Goal: Task Accomplishment & Management: Manage account settings

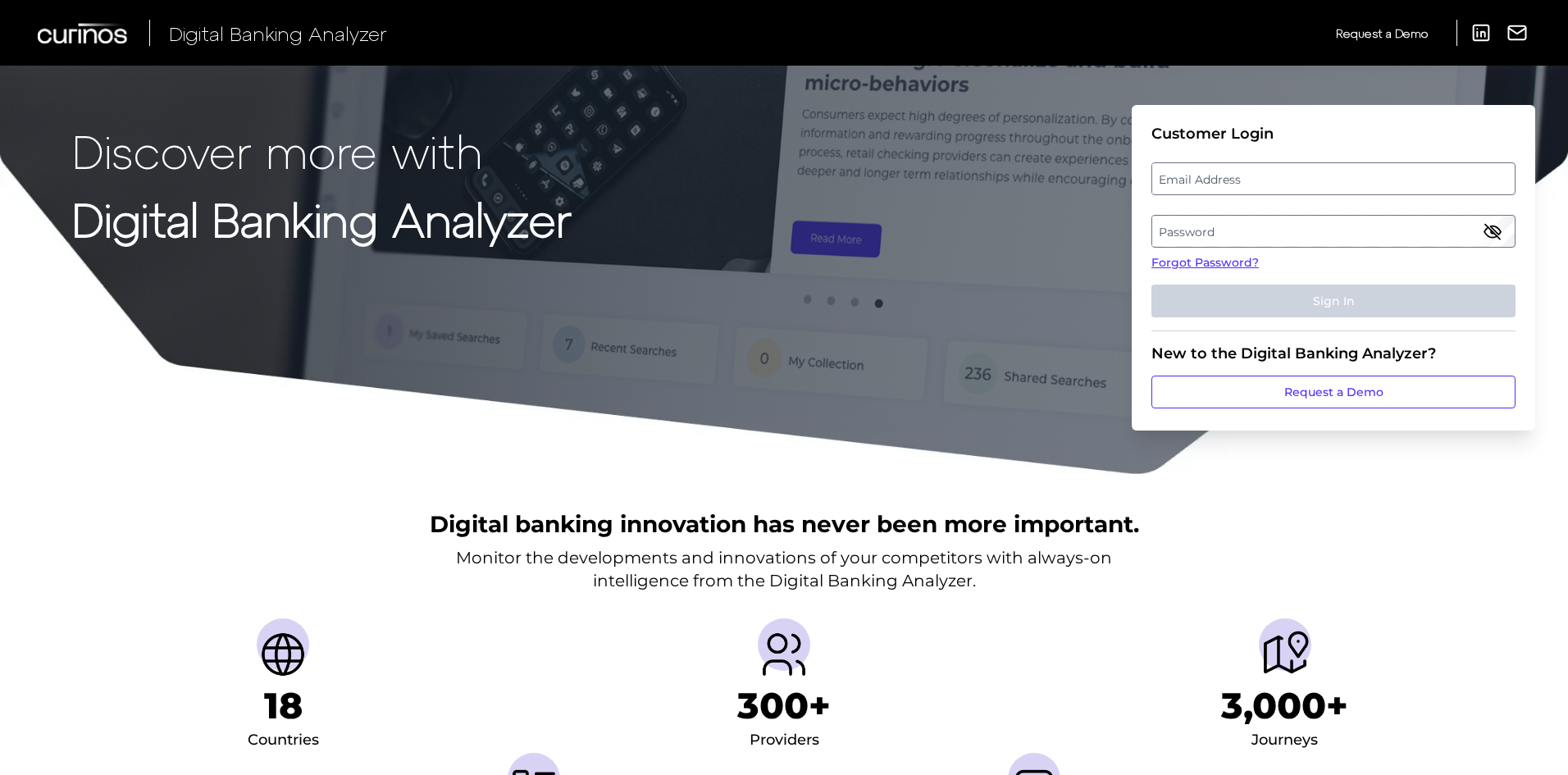
click at [1216, 185] on label "Email Address" at bounding box center [1333, 179] width 362 height 29
click at [1216, 185] on input "email" at bounding box center [1333, 179] width 364 height 33
click at [1330, 220] on label "Password" at bounding box center [1333, 231] width 362 height 29
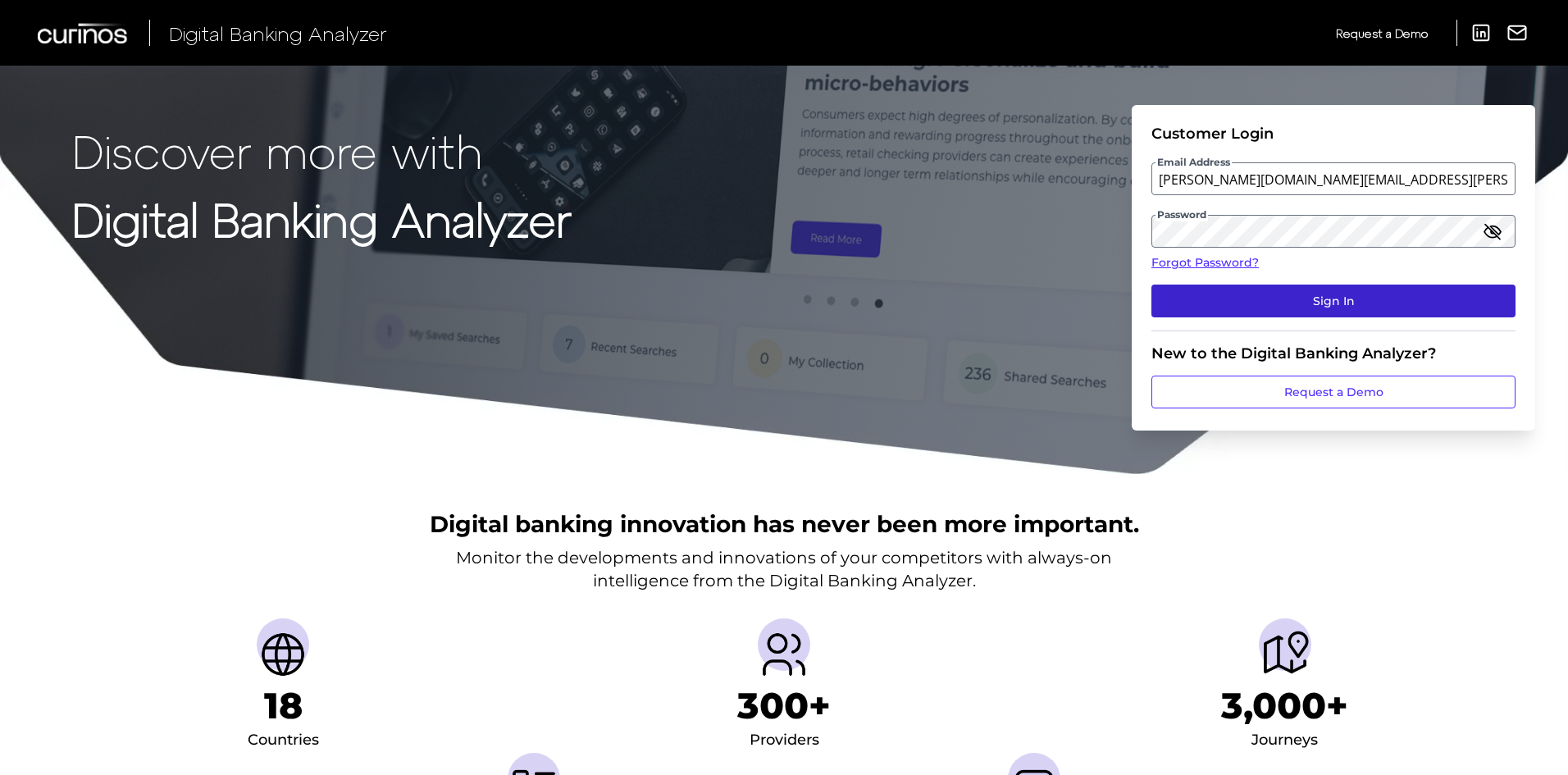
click at [1447, 301] on button "Sign In" at bounding box center [1333, 301] width 364 height 33
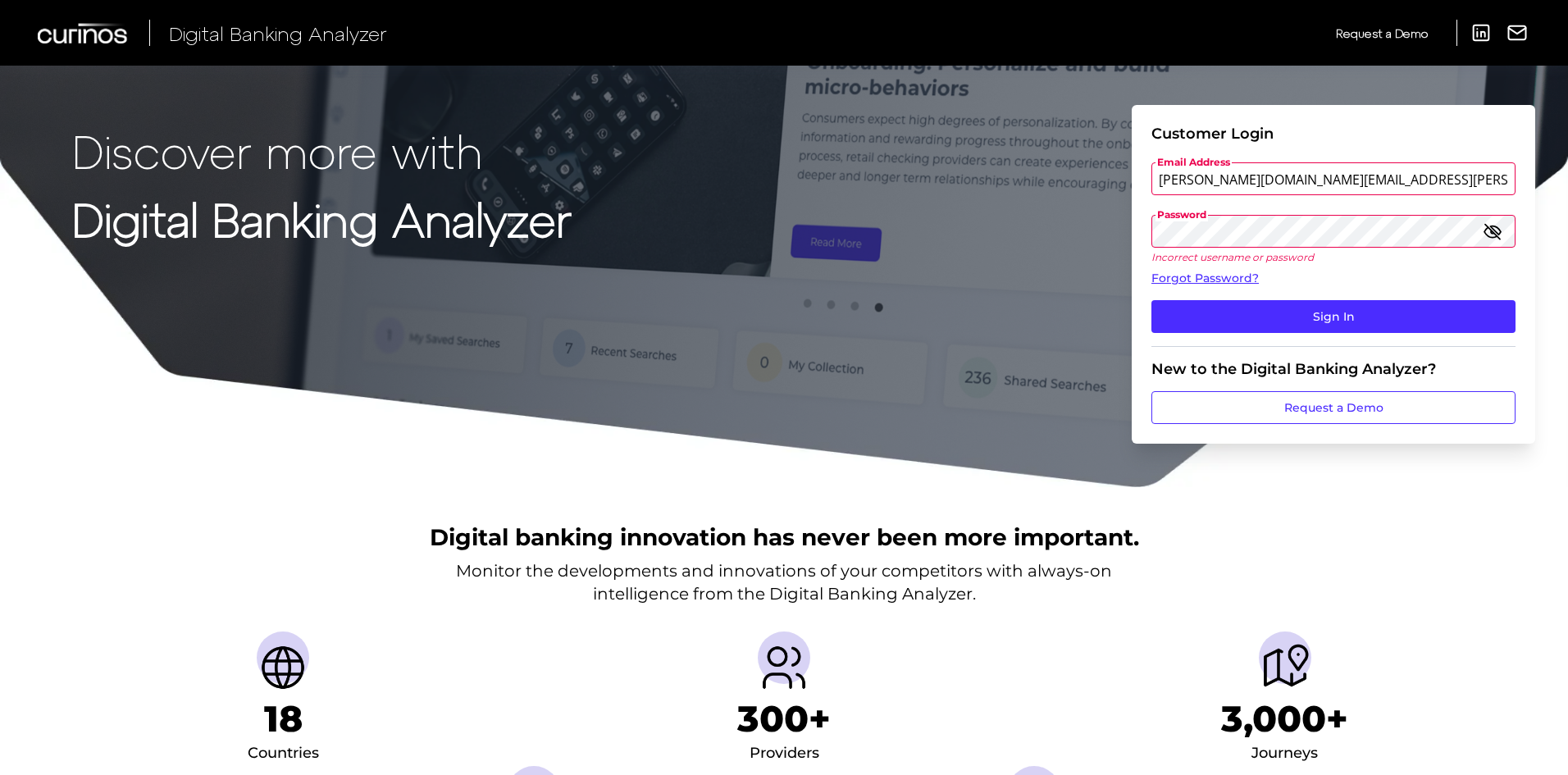
drag, startPoint x: 1336, startPoint y: 182, endPoint x: 1289, endPoint y: 182, distance: 47.0
click at [1289, 182] on input "rory.pennington.gb@informa.com" at bounding box center [1333, 179] width 364 height 33
click at [1152, 300] on button "Sign In" at bounding box center [1333, 317] width 364 height 33
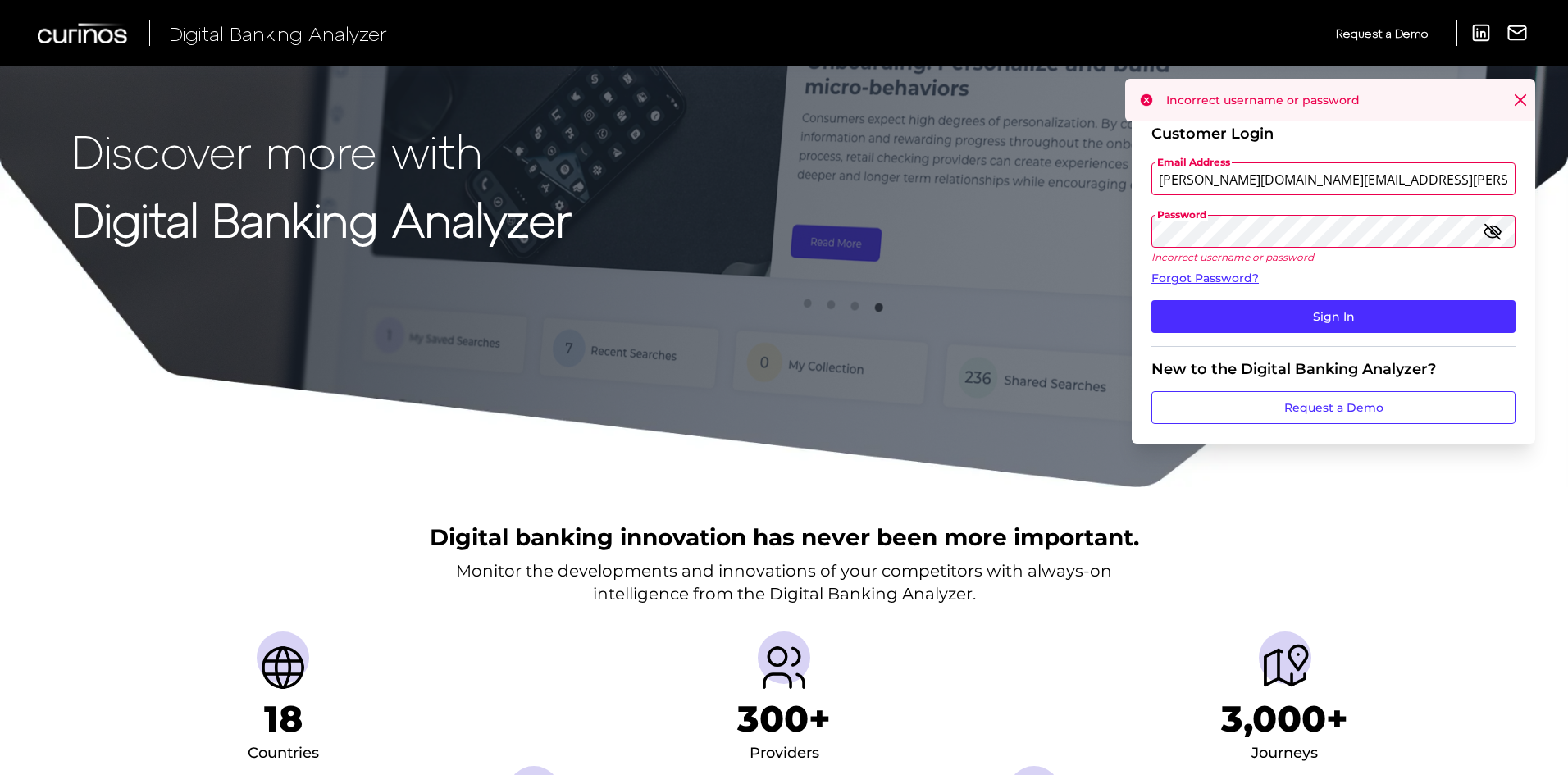
click at [1138, 234] on form "Customer Login Email Address rory.pennington.gb@curinos.com Password Incorrect …" at bounding box center [1333, 274] width 404 height 338
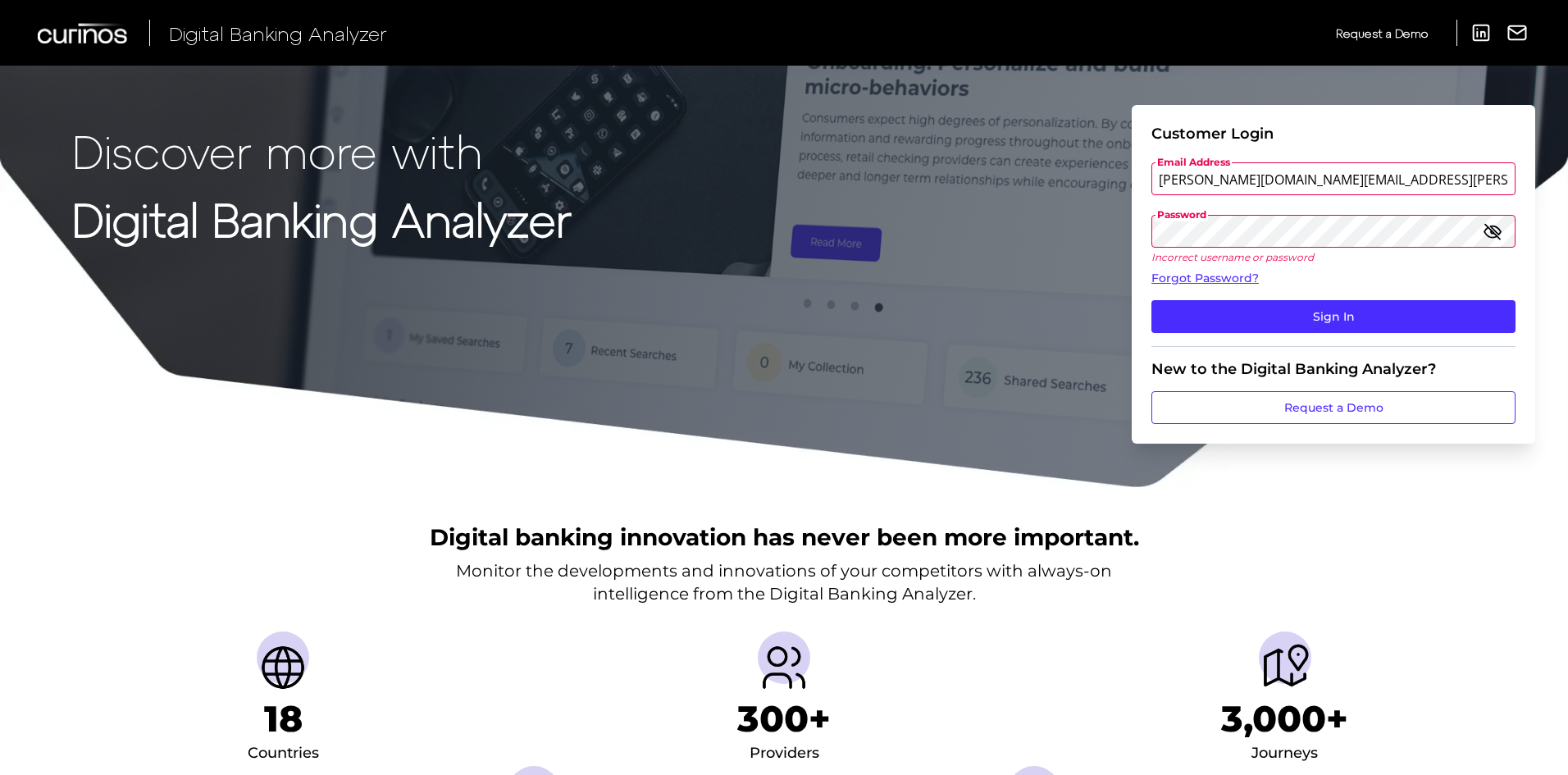
click at [1152, 300] on button "Sign In" at bounding box center [1333, 317] width 364 height 33
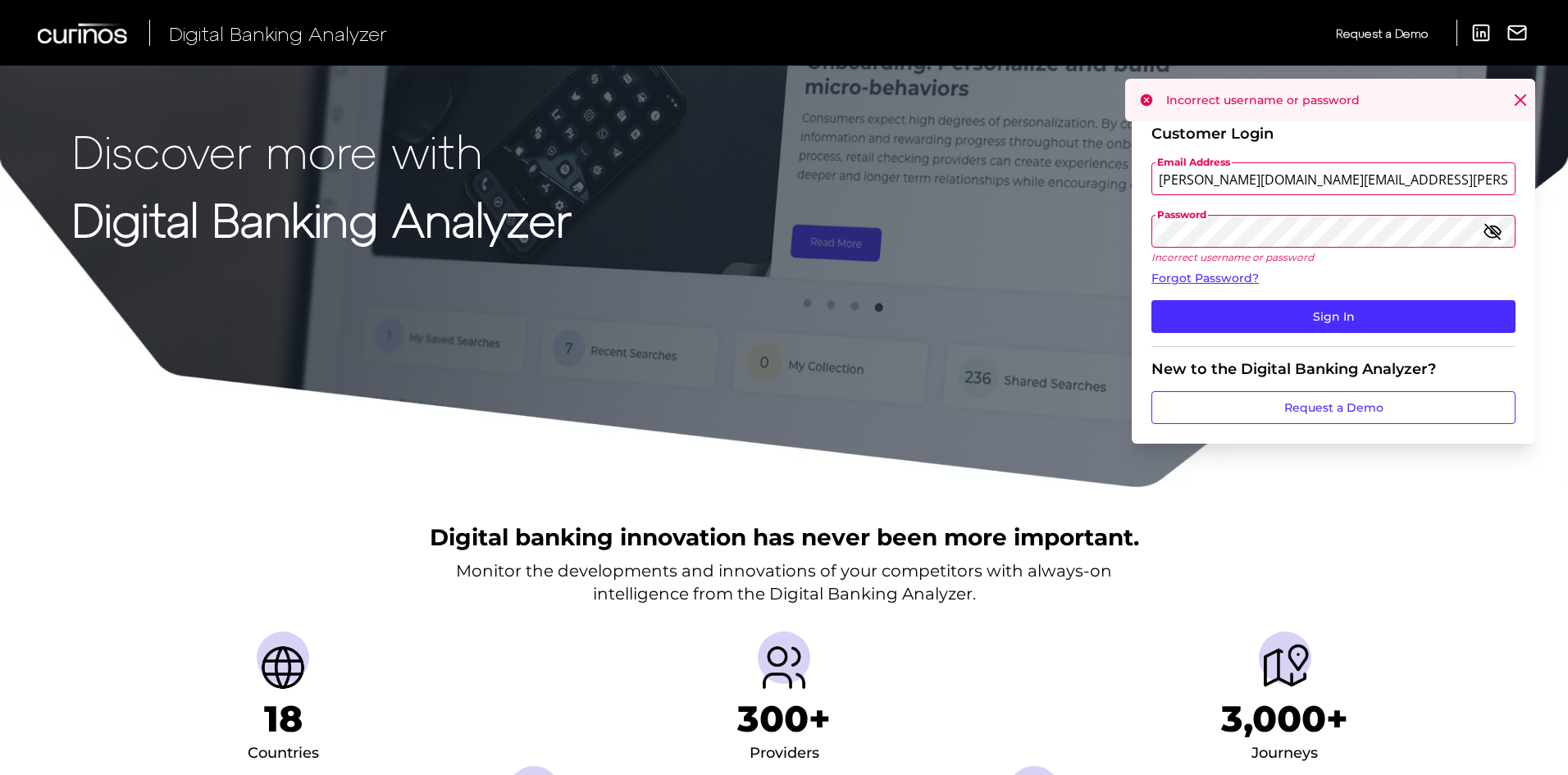
click at [1333, 181] on input "rory.pennington.gb@curinos.com" at bounding box center [1333, 179] width 364 height 33
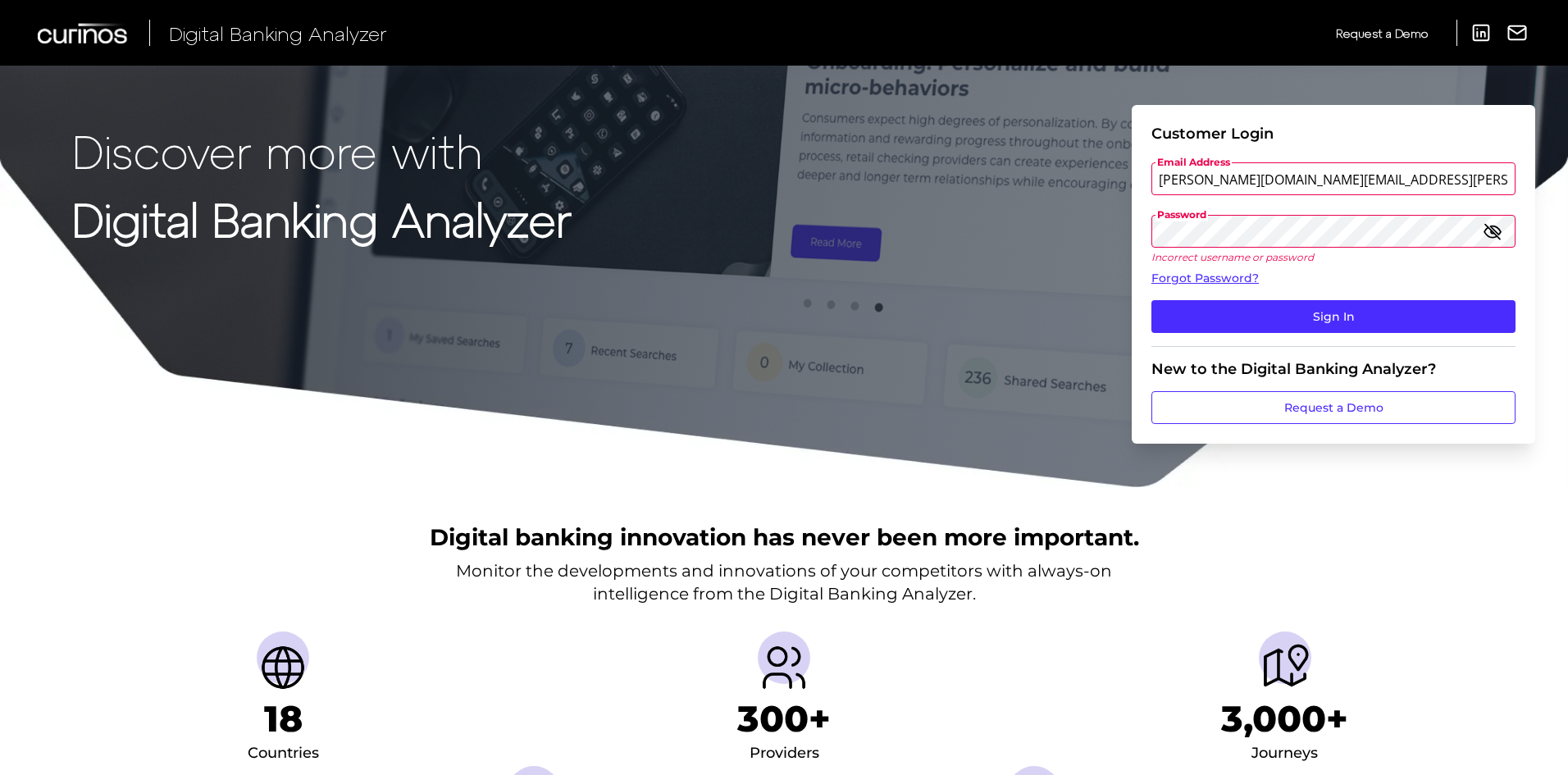
click at [1288, 179] on input "rory.pennington.gb@curinos.com" at bounding box center [1333, 179] width 364 height 33
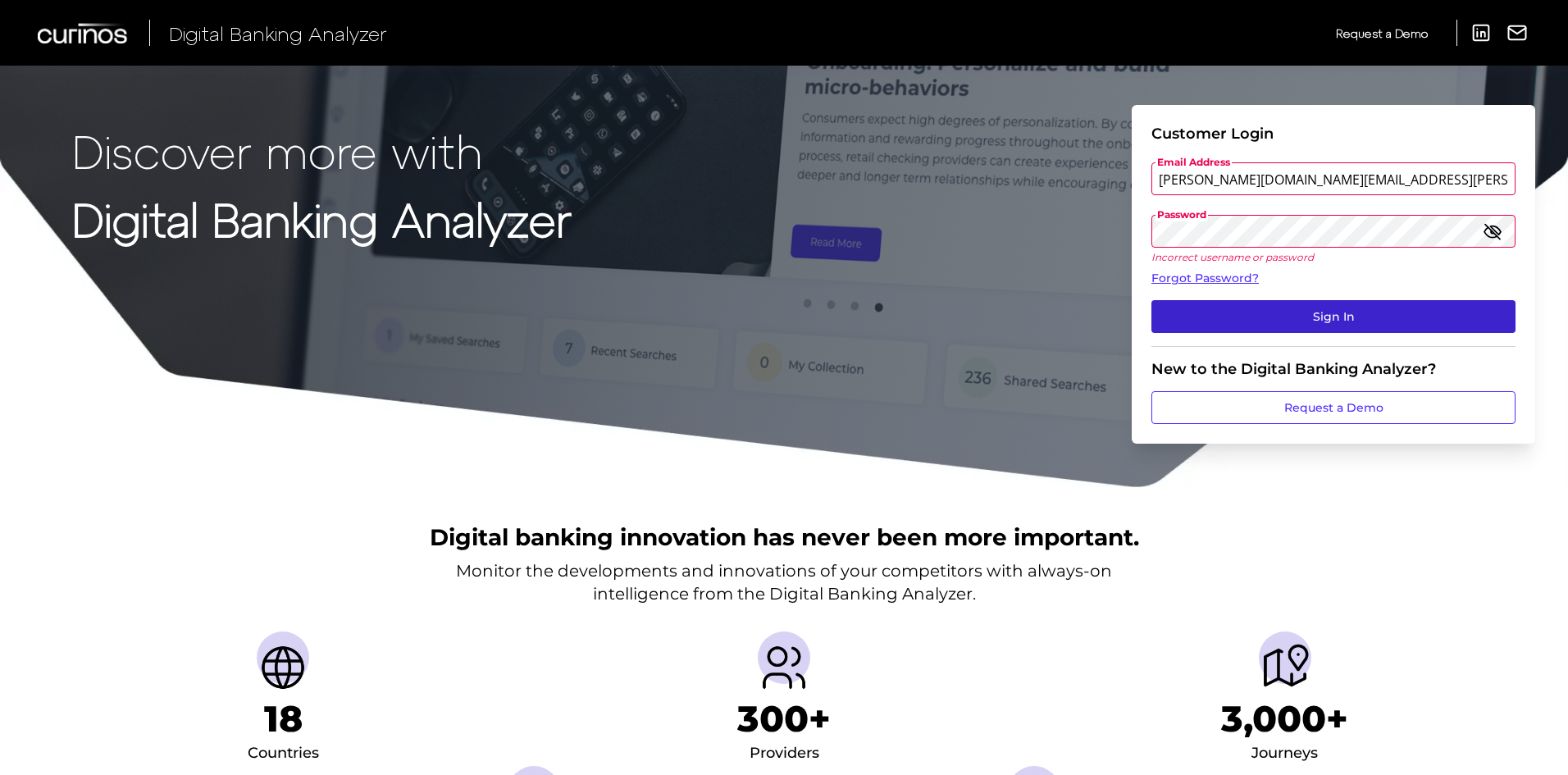
click at [1340, 311] on button "Sign In" at bounding box center [1333, 317] width 364 height 33
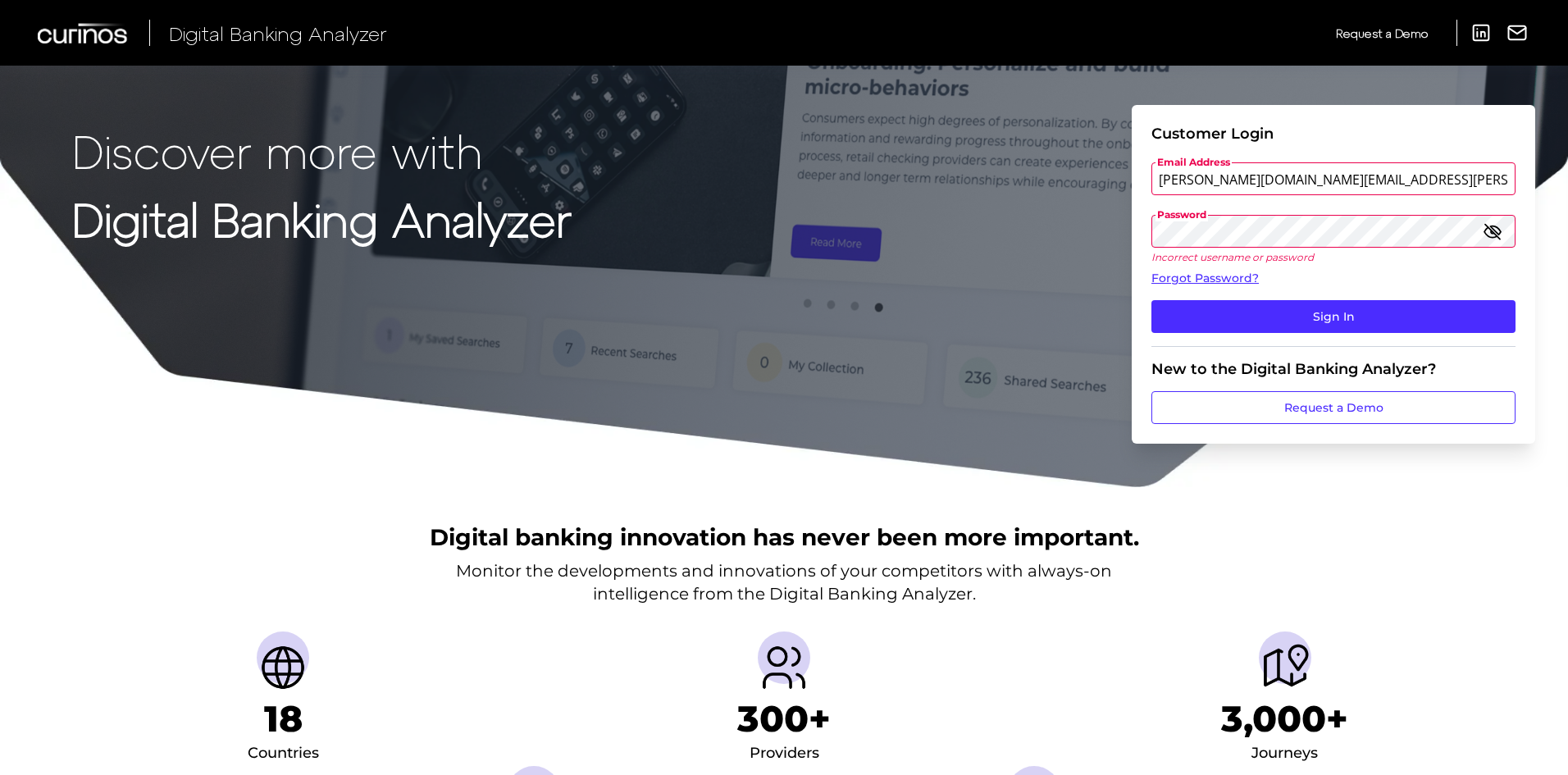
drag, startPoint x: 1416, startPoint y: 184, endPoint x: 1290, endPoint y: 185, distance: 126.0
click at [1290, 185] on input "rory.pennington.gb@corp.curinos.com" at bounding box center [1333, 179] width 364 height 33
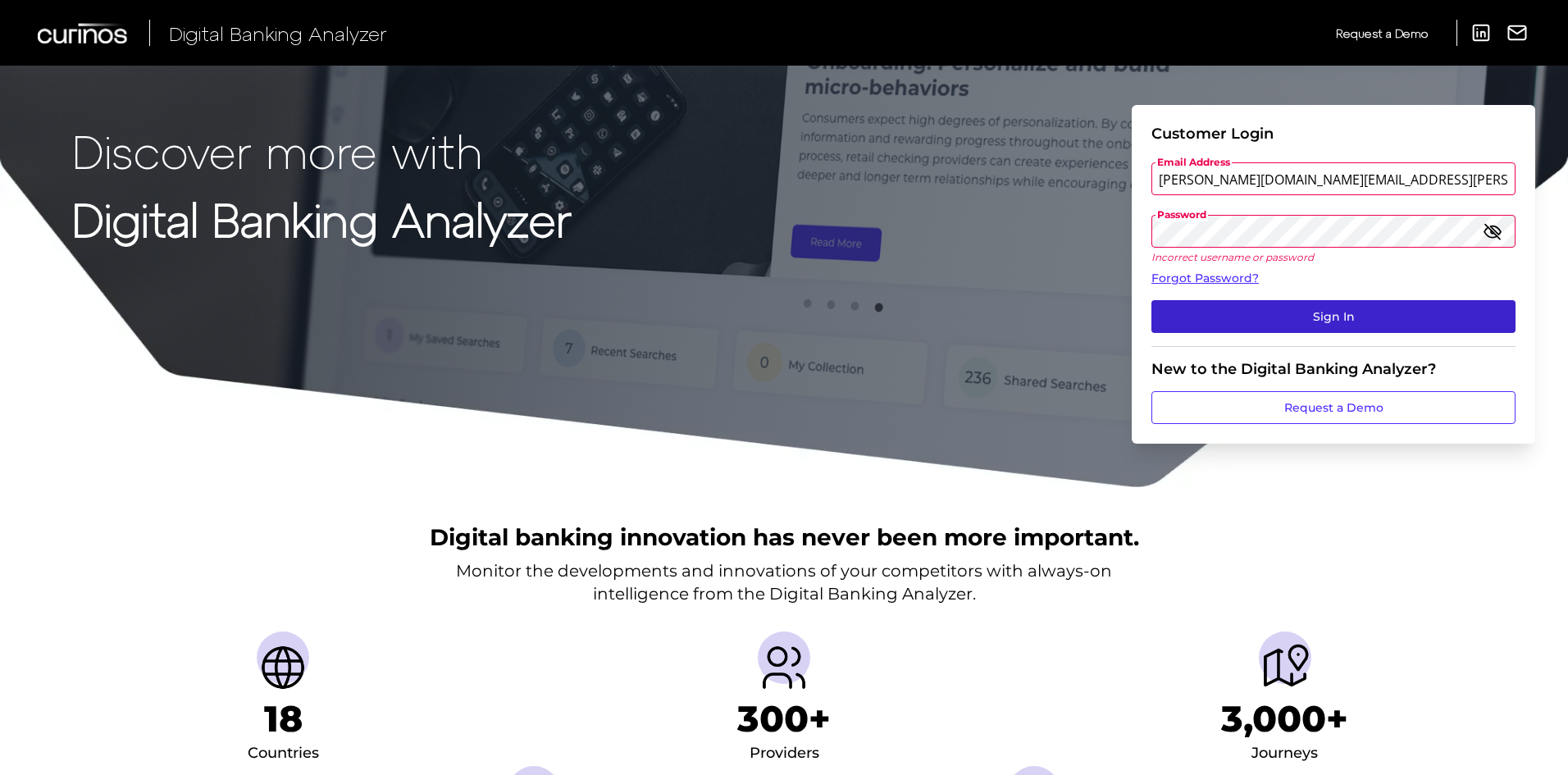
type input "rory.pennington.gb@curinos.com"
click at [1337, 307] on button "Sign In" at bounding box center [1333, 317] width 364 height 33
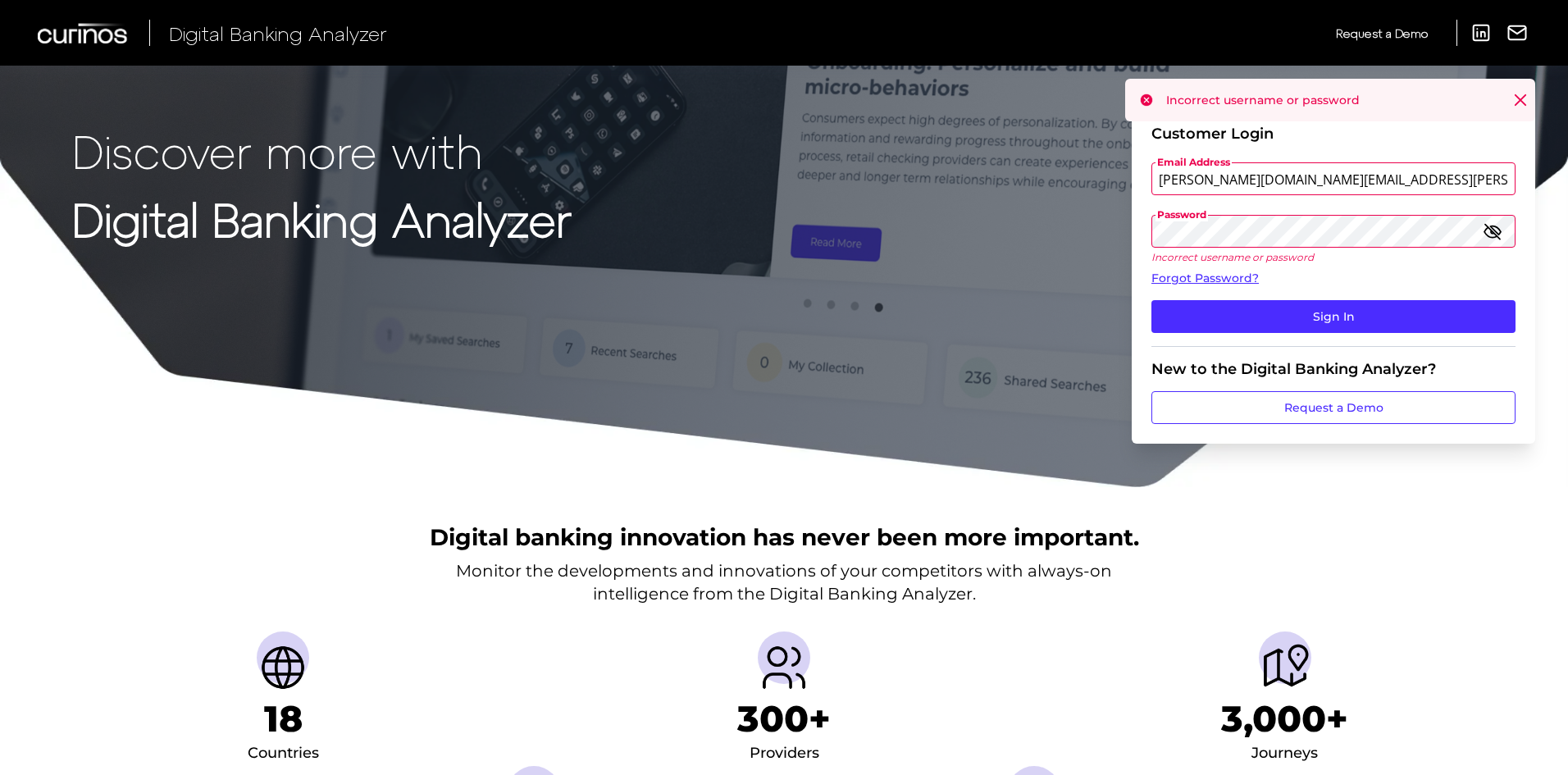
click at [1133, 234] on form "Customer Login Email Address rory.pennington.gb@curinos.com Password Incorrect …" at bounding box center [1333, 274] width 404 height 338
click at [1214, 278] on link "Forgot Password?" at bounding box center [1333, 279] width 364 height 18
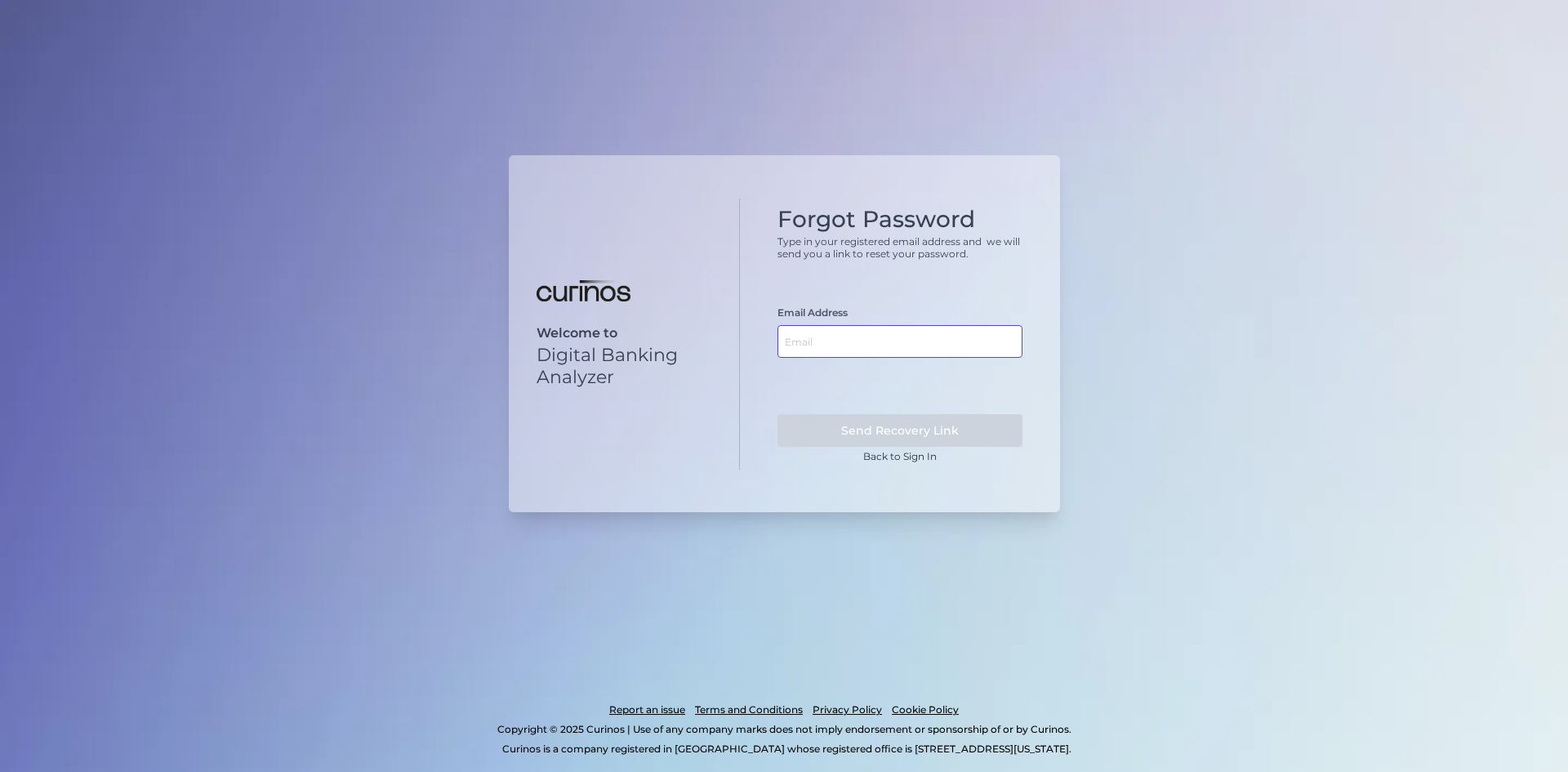
click at [864, 332] on input "text" at bounding box center [900, 342] width 245 height 33
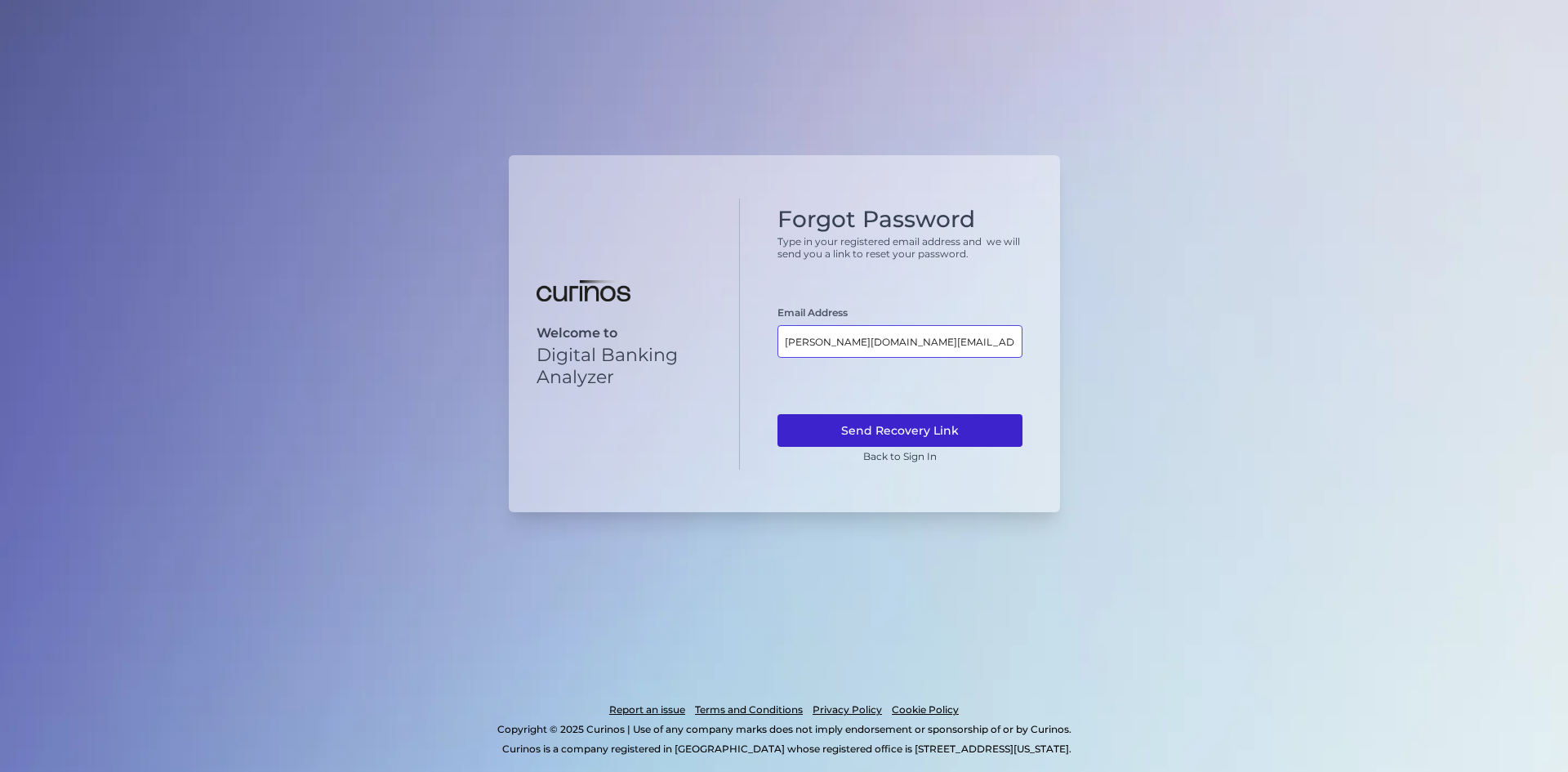
type input "rory.pennington.gb@informa.com"
click at [878, 419] on button "Send Recovery Link" at bounding box center [900, 430] width 245 height 33
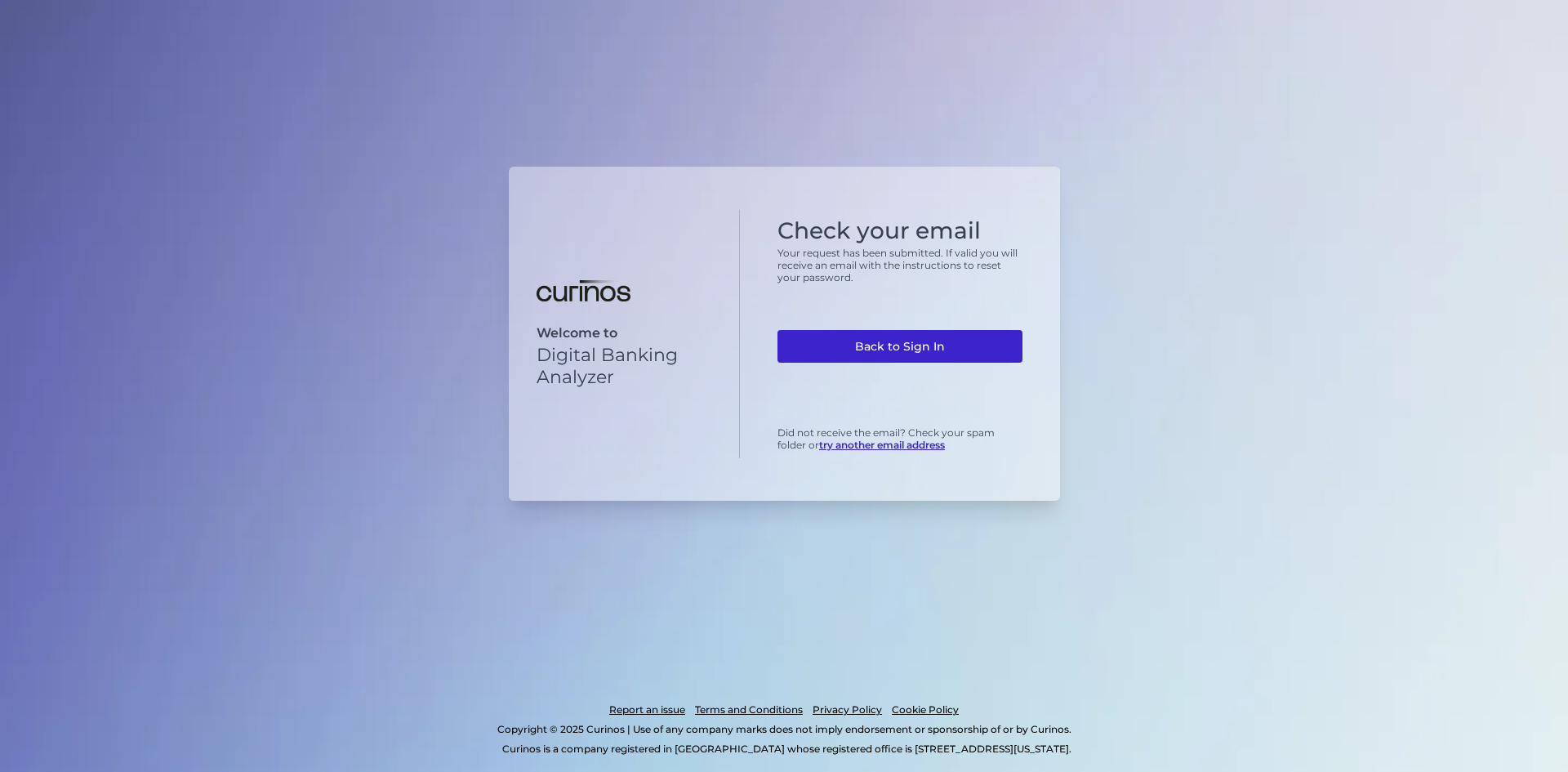
click at [948, 347] on link "Back to Sign In" at bounding box center [900, 347] width 245 height 33
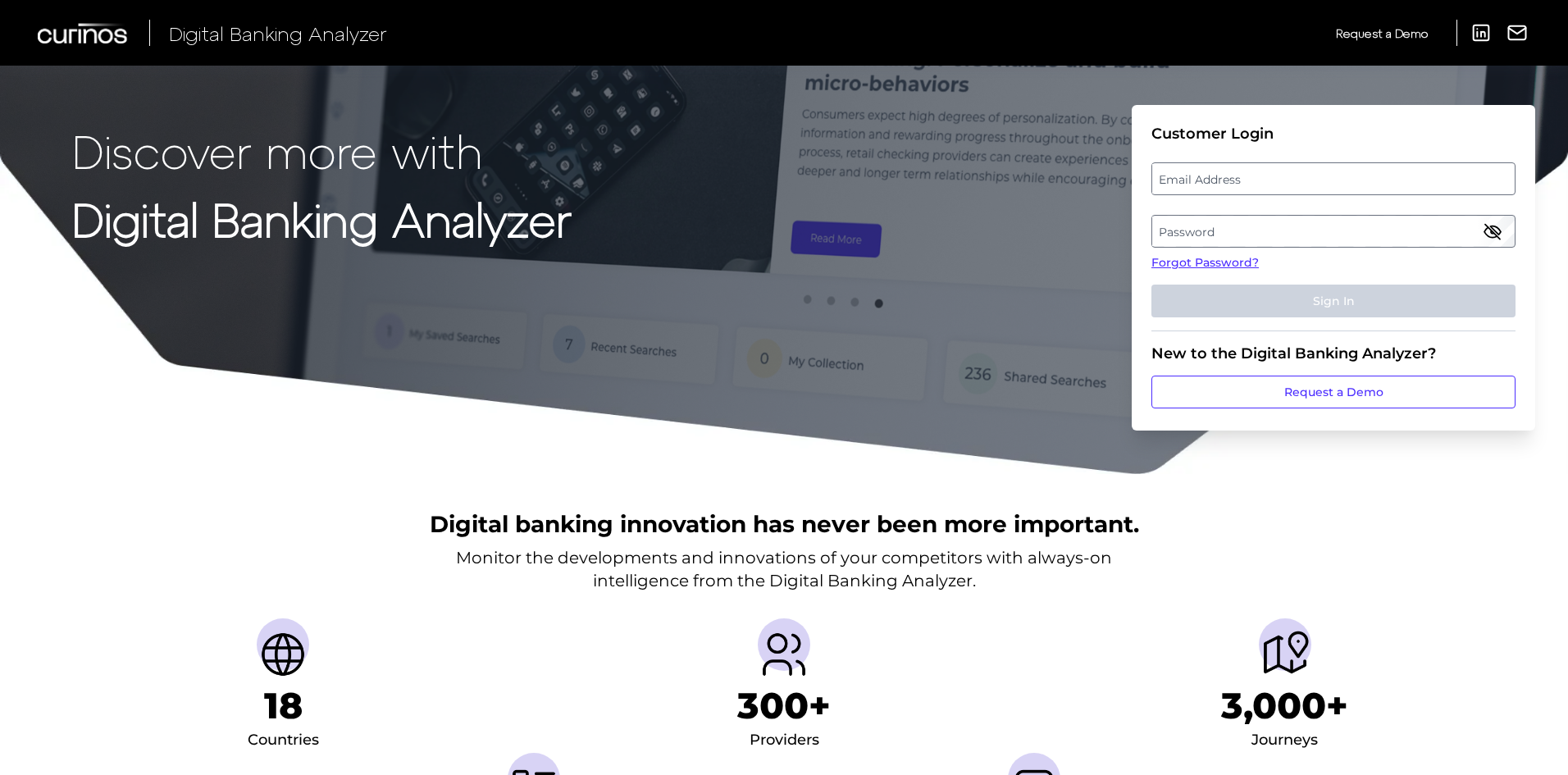
click at [1229, 171] on label "Email Address" at bounding box center [1333, 179] width 362 height 29
click at [1229, 171] on input "email" at bounding box center [1333, 179] width 364 height 33
type input "[PERSON_NAME][EMAIL_ADDRESS][PERSON_NAME][DOMAIN_NAME]"
click at [1227, 241] on label "Password" at bounding box center [1333, 231] width 362 height 29
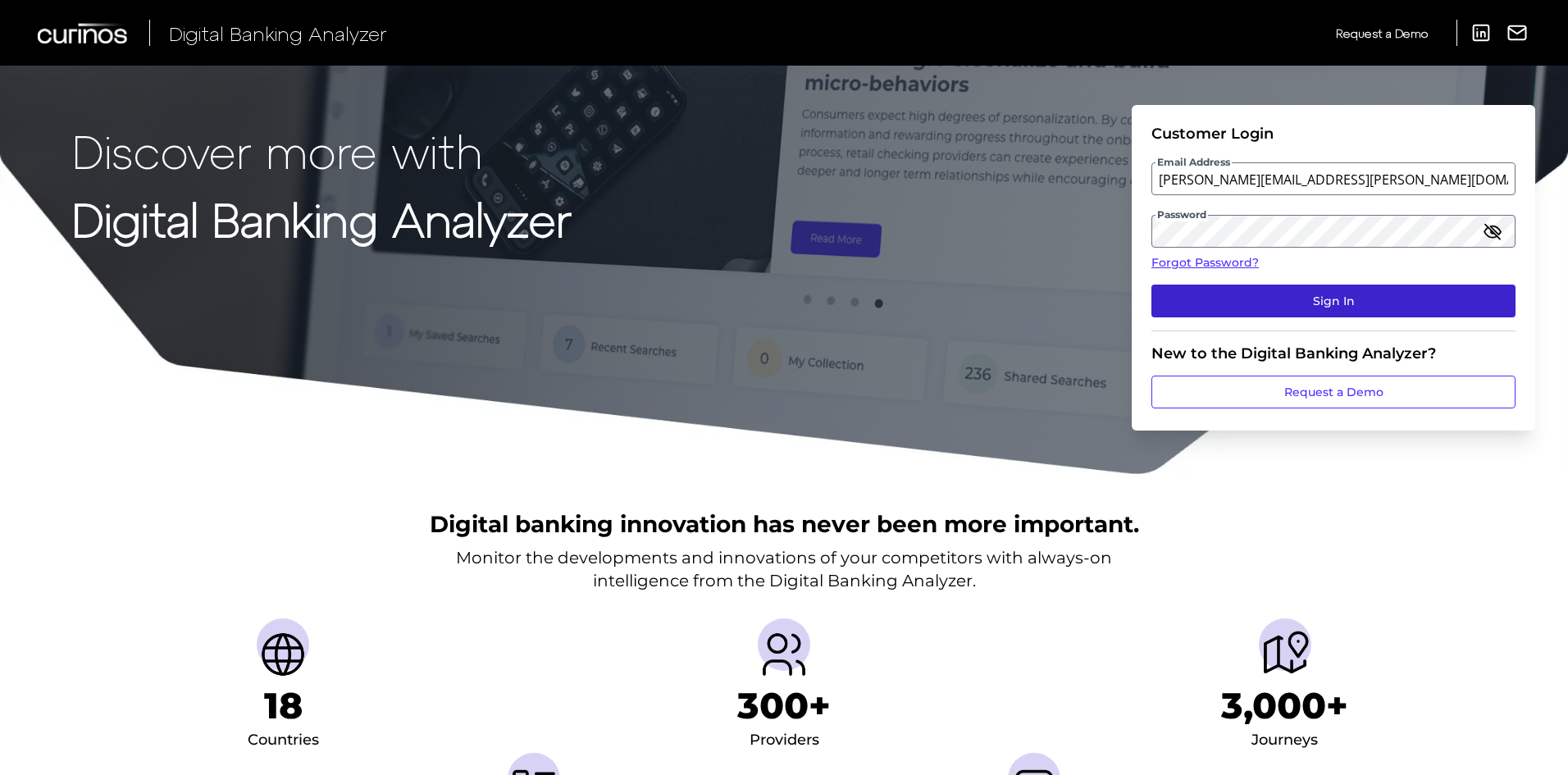
click at [1306, 308] on button "Sign In" at bounding box center [1333, 301] width 364 height 33
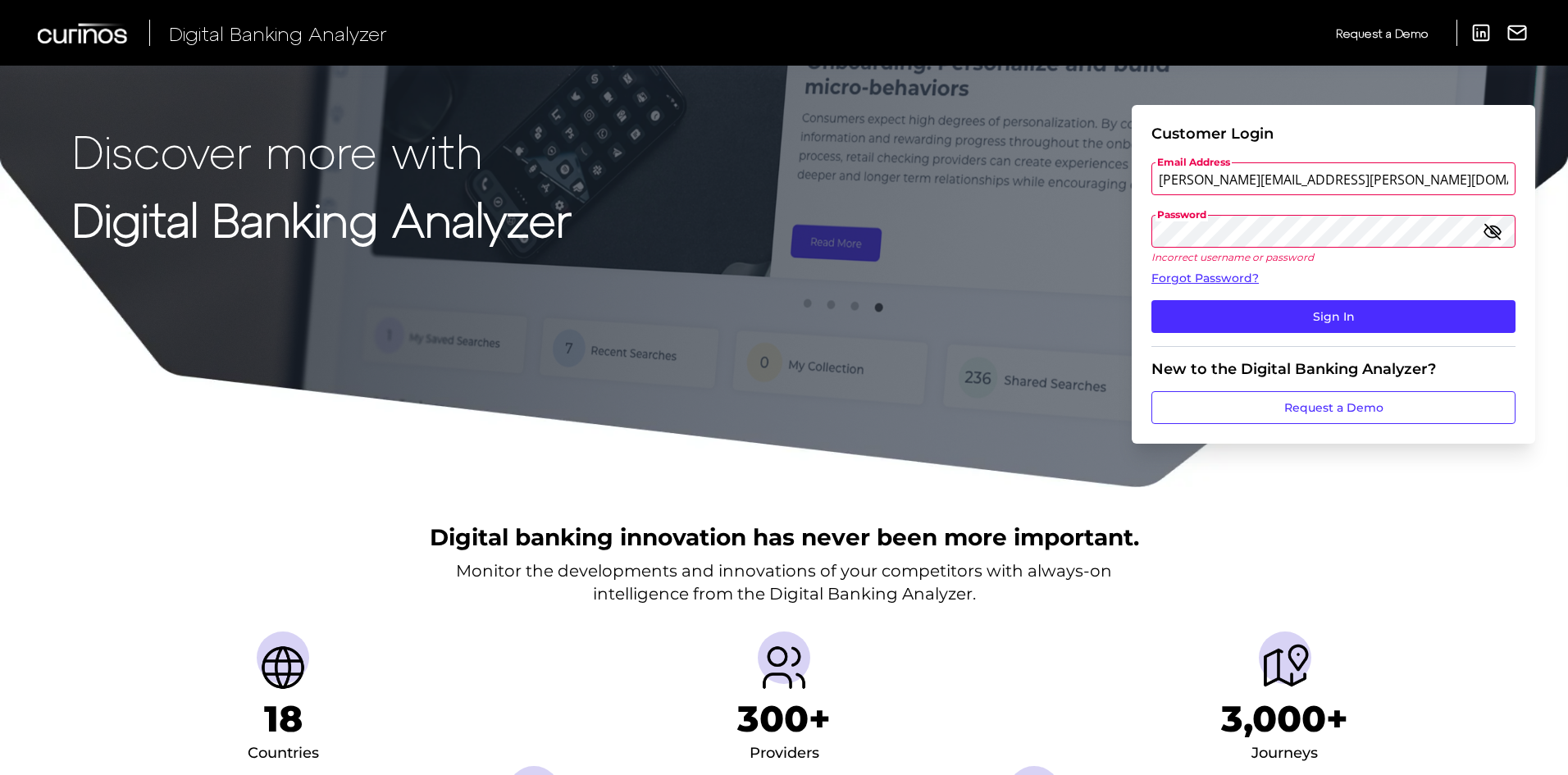
click at [1066, 233] on div "Discover more with Digital Banking Analyzer Customer Login Email Address rory.p…" at bounding box center [784, 244] width 1568 height 489
click at [1152, 300] on button "Sign In" at bounding box center [1333, 317] width 364 height 33
click at [1236, 271] on link "Forgot Password?" at bounding box center [1333, 279] width 364 height 18
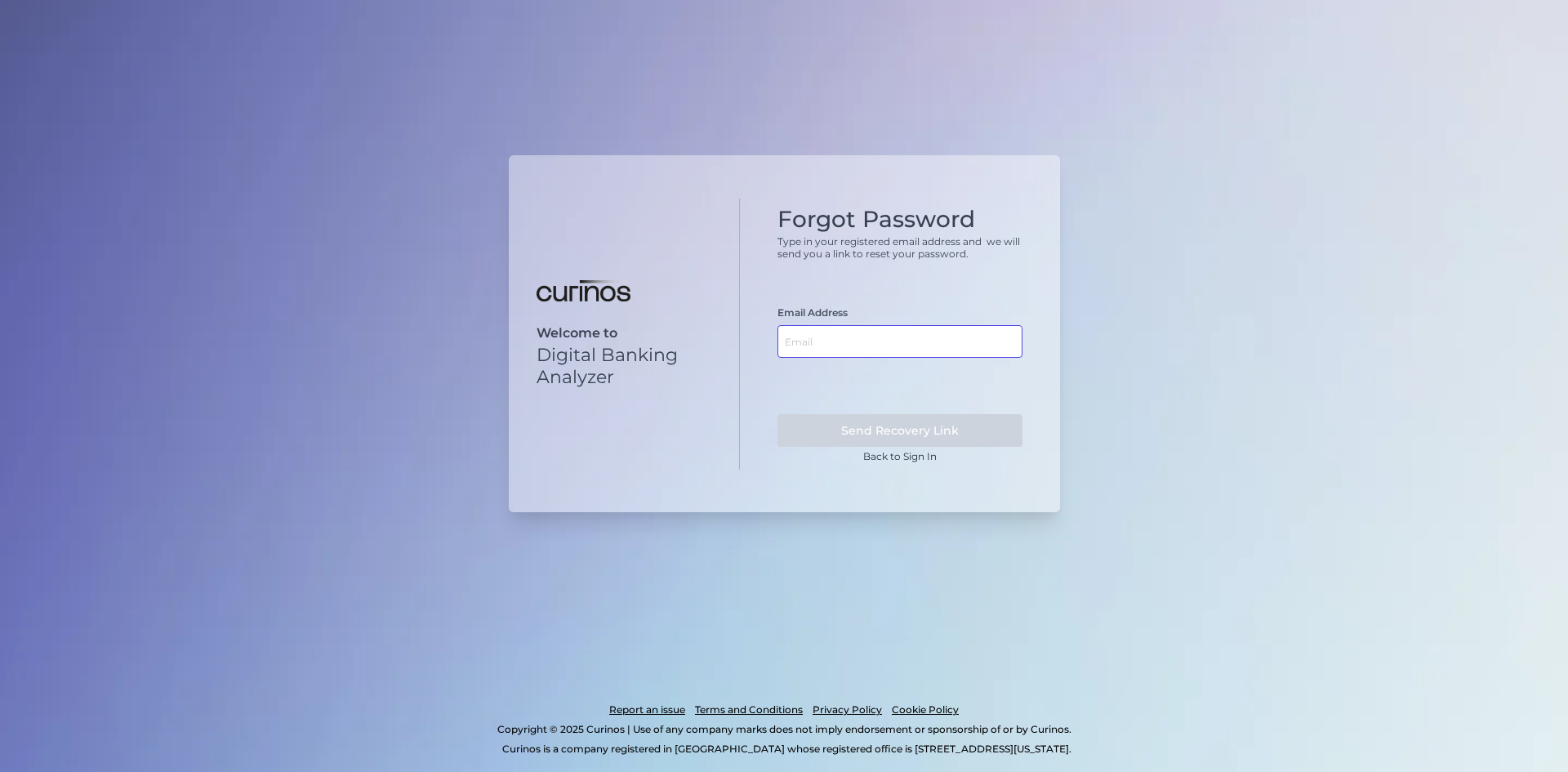
click at [819, 334] on input "text" at bounding box center [900, 342] width 245 height 33
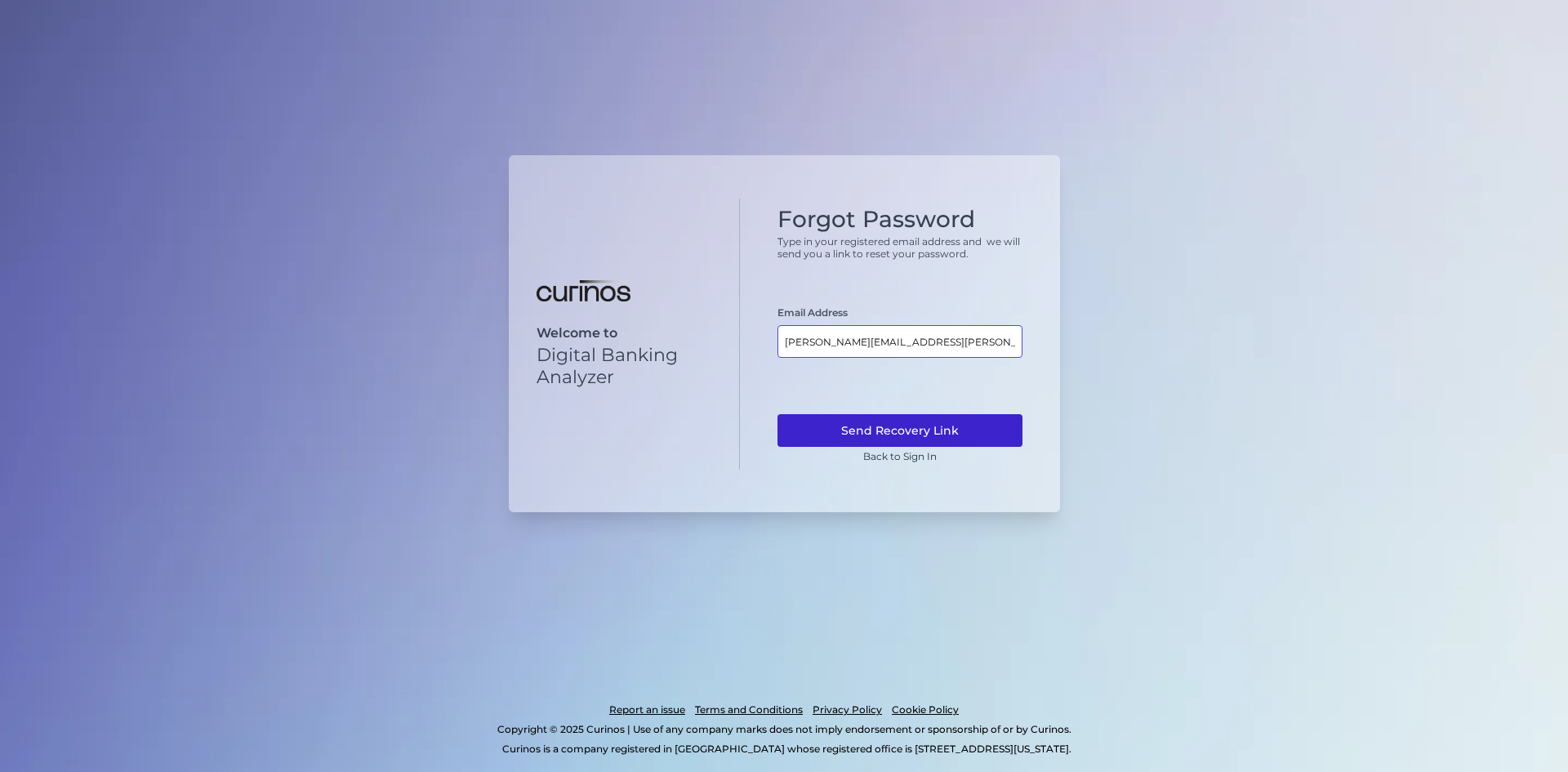
type input "[PERSON_NAME][EMAIL_ADDRESS][PERSON_NAME][DOMAIN_NAME]"
click at [859, 423] on button "Send Recovery Link" at bounding box center [900, 430] width 245 height 33
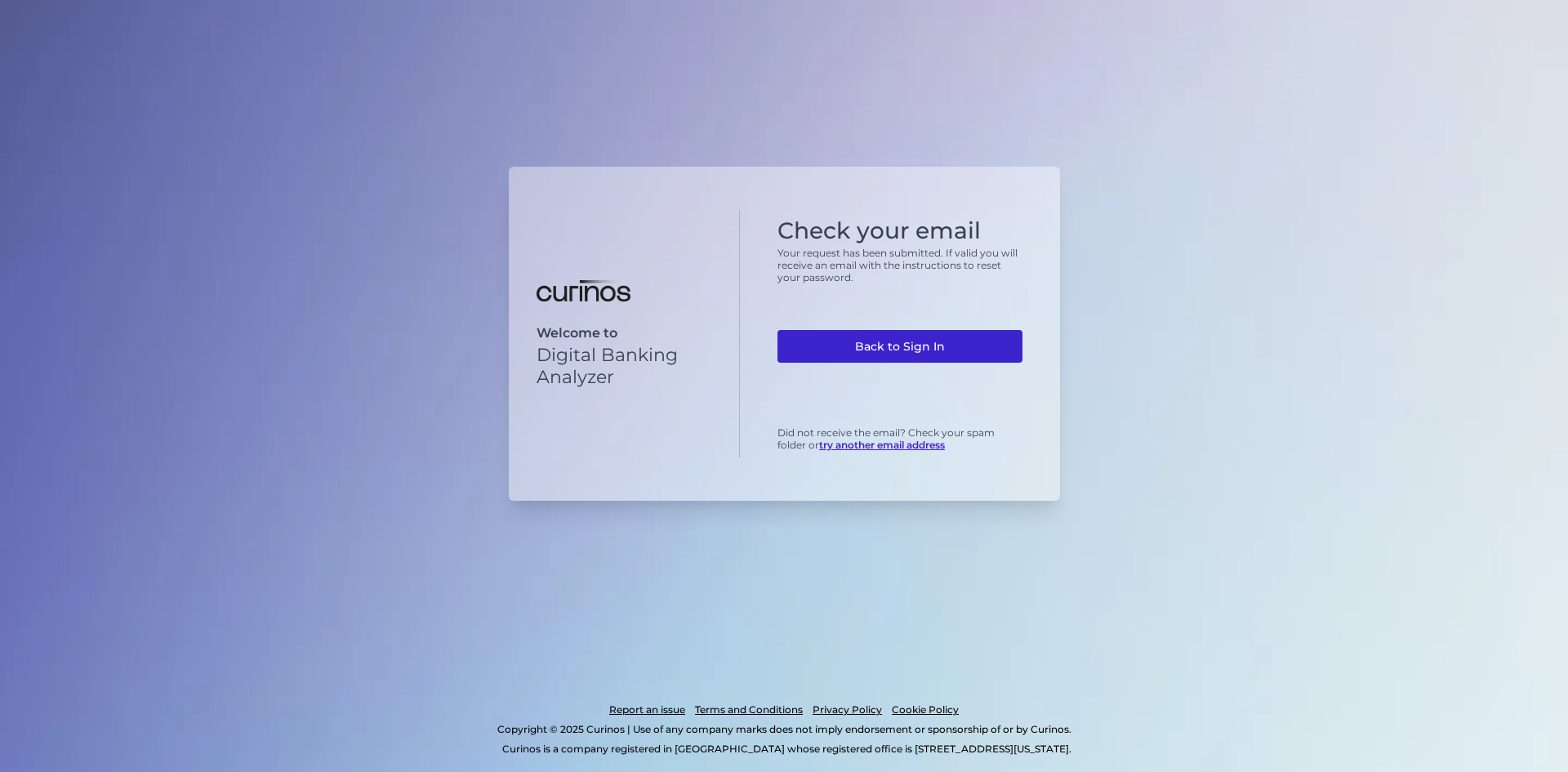
click at [930, 359] on link "Back to Sign In" at bounding box center [900, 347] width 245 height 33
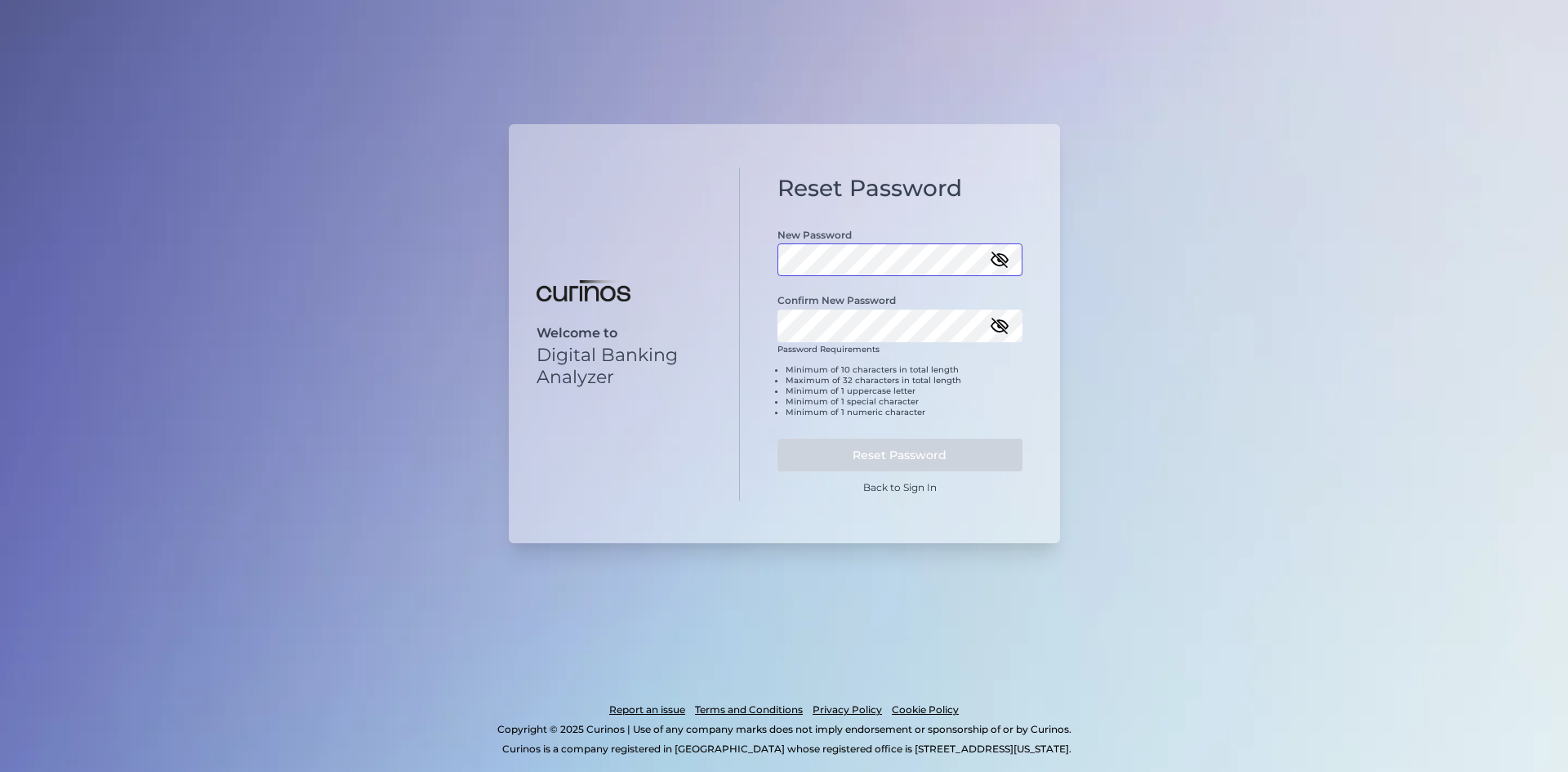
click at [776, 257] on div "Reset Password New Password Confirm New Password Password Requirements Minimum …" at bounding box center [899, 334] width 320 height 333
click at [915, 461] on button "Reset Password" at bounding box center [900, 455] width 245 height 33
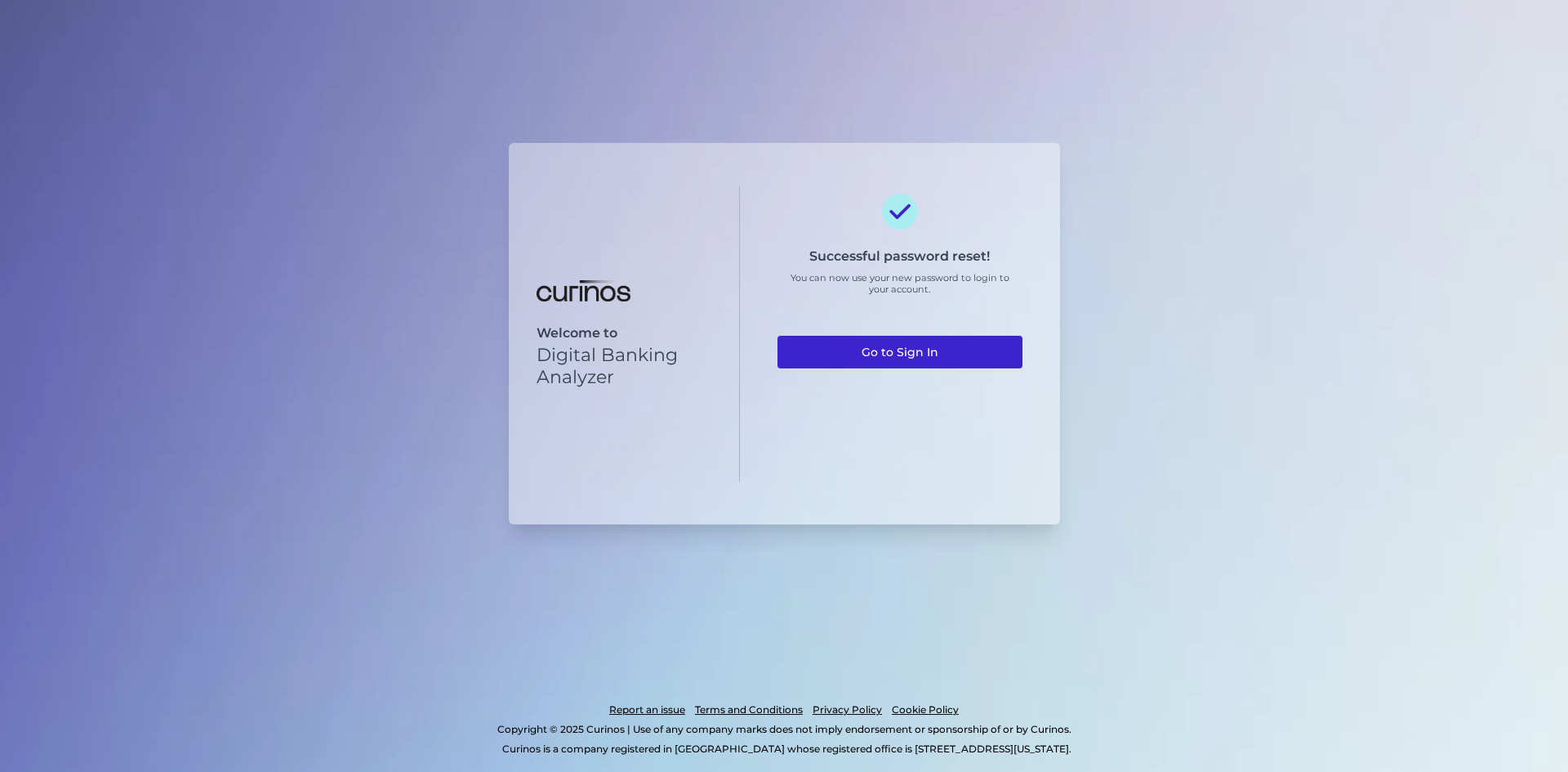
click at [922, 352] on link "Go to Sign In" at bounding box center [900, 352] width 245 height 33
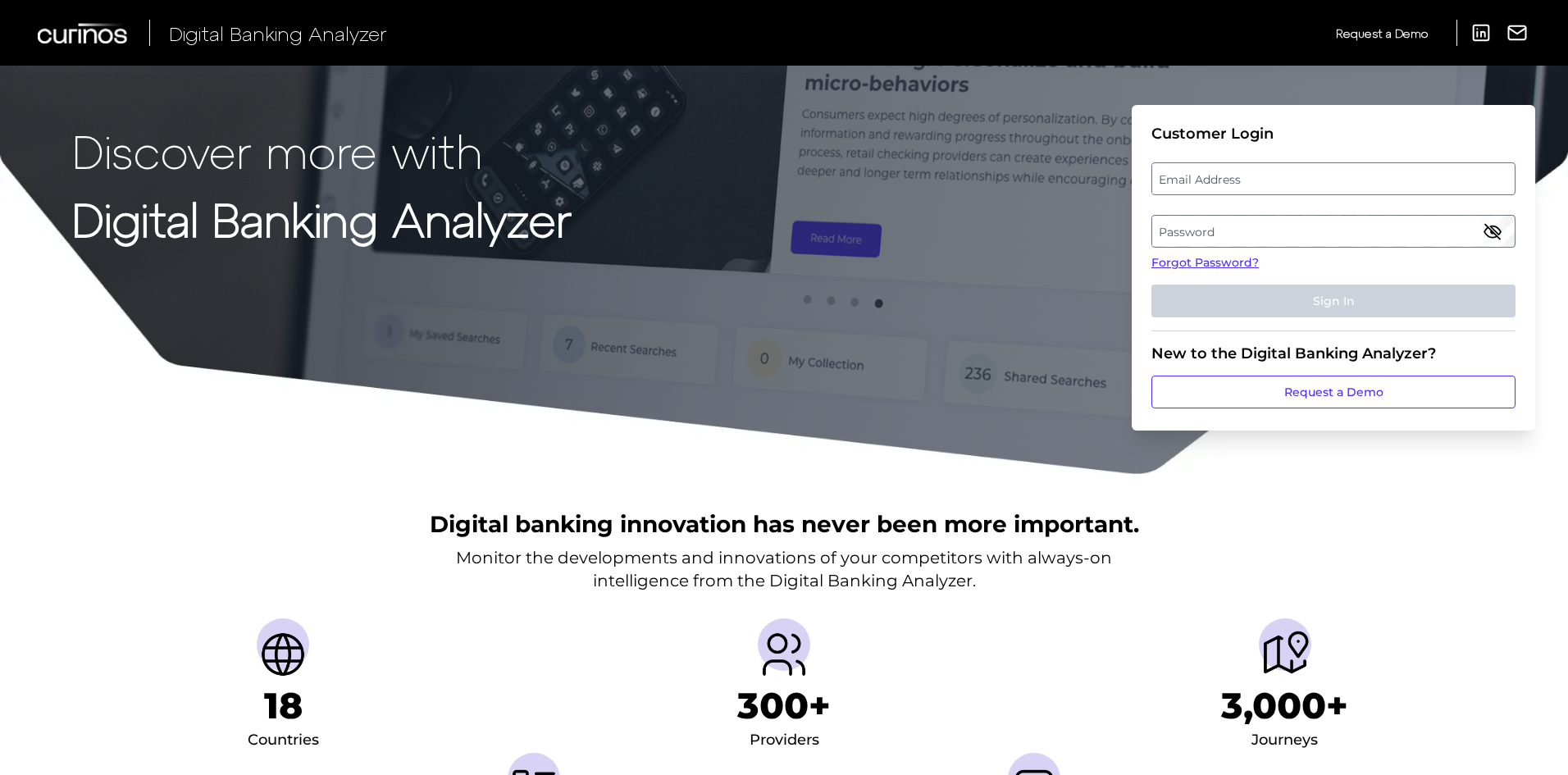
click at [1233, 175] on label "Email Address" at bounding box center [1333, 179] width 362 height 29
click at [1233, 175] on input "email" at bounding box center [1333, 179] width 364 height 33
type input "[PERSON_NAME][EMAIL_ADDRESS][PERSON_NAME][DOMAIN_NAME]"
click at [1256, 227] on label "Password" at bounding box center [1333, 231] width 362 height 29
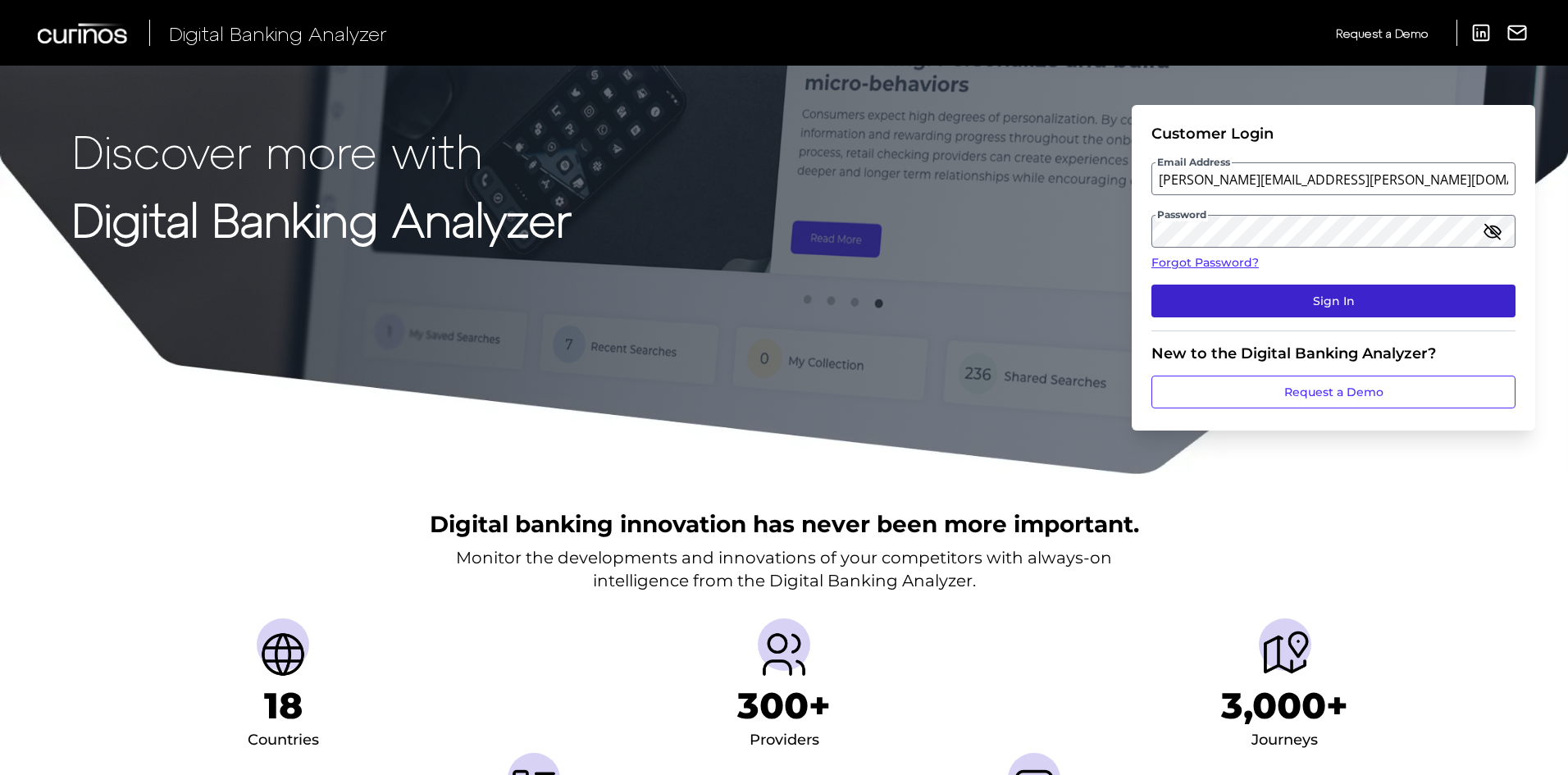
click at [1326, 296] on button "Sign In" at bounding box center [1333, 301] width 364 height 33
